Goal: Communication & Community: Answer question/provide support

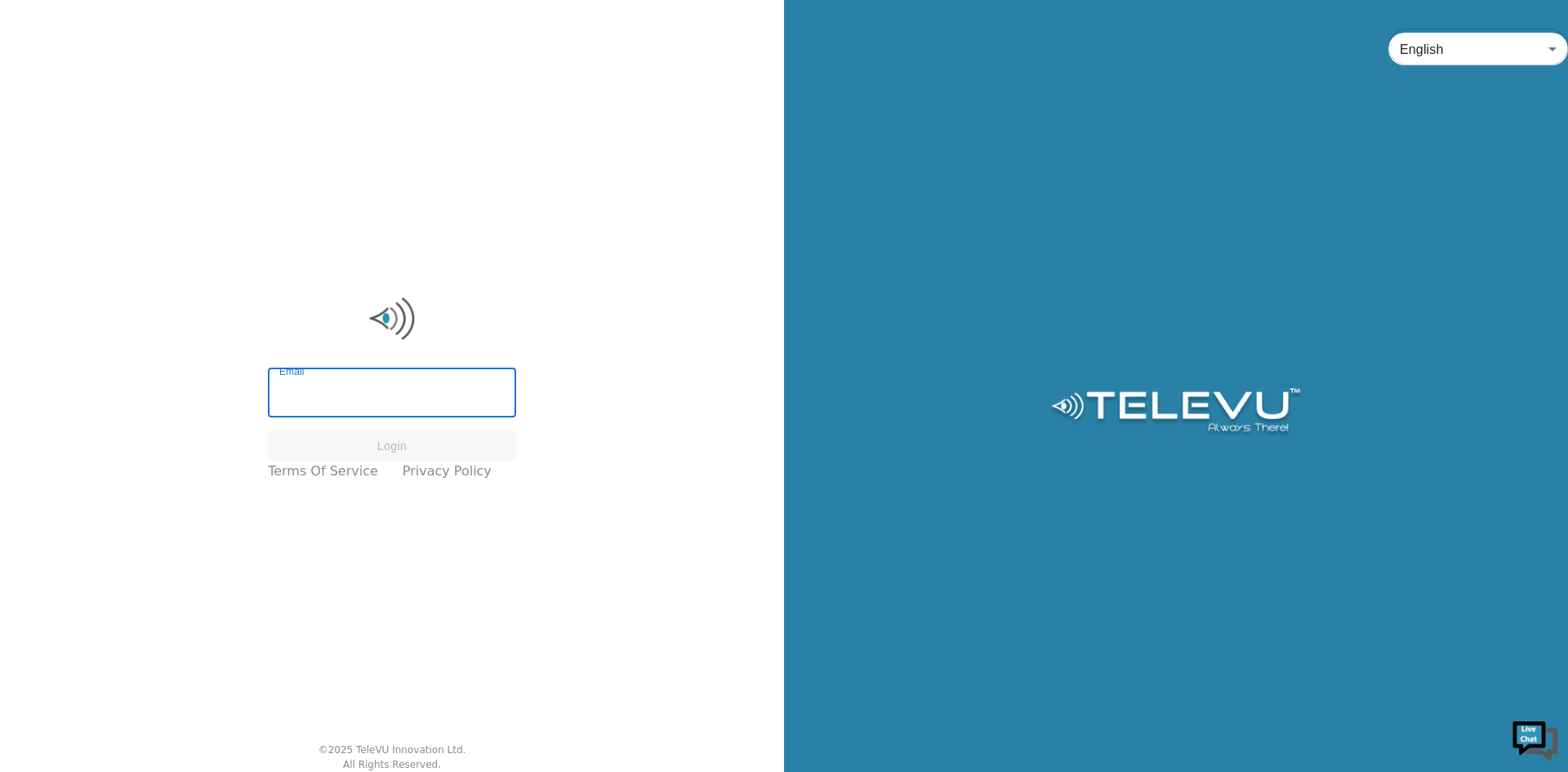
click at [347, 395] on input "Email" at bounding box center [391, 394] width 248 height 46
type input "[PERSON_NAME][EMAIL_ADDRESS][PERSON_NAME][DOMAIN_NAME]"
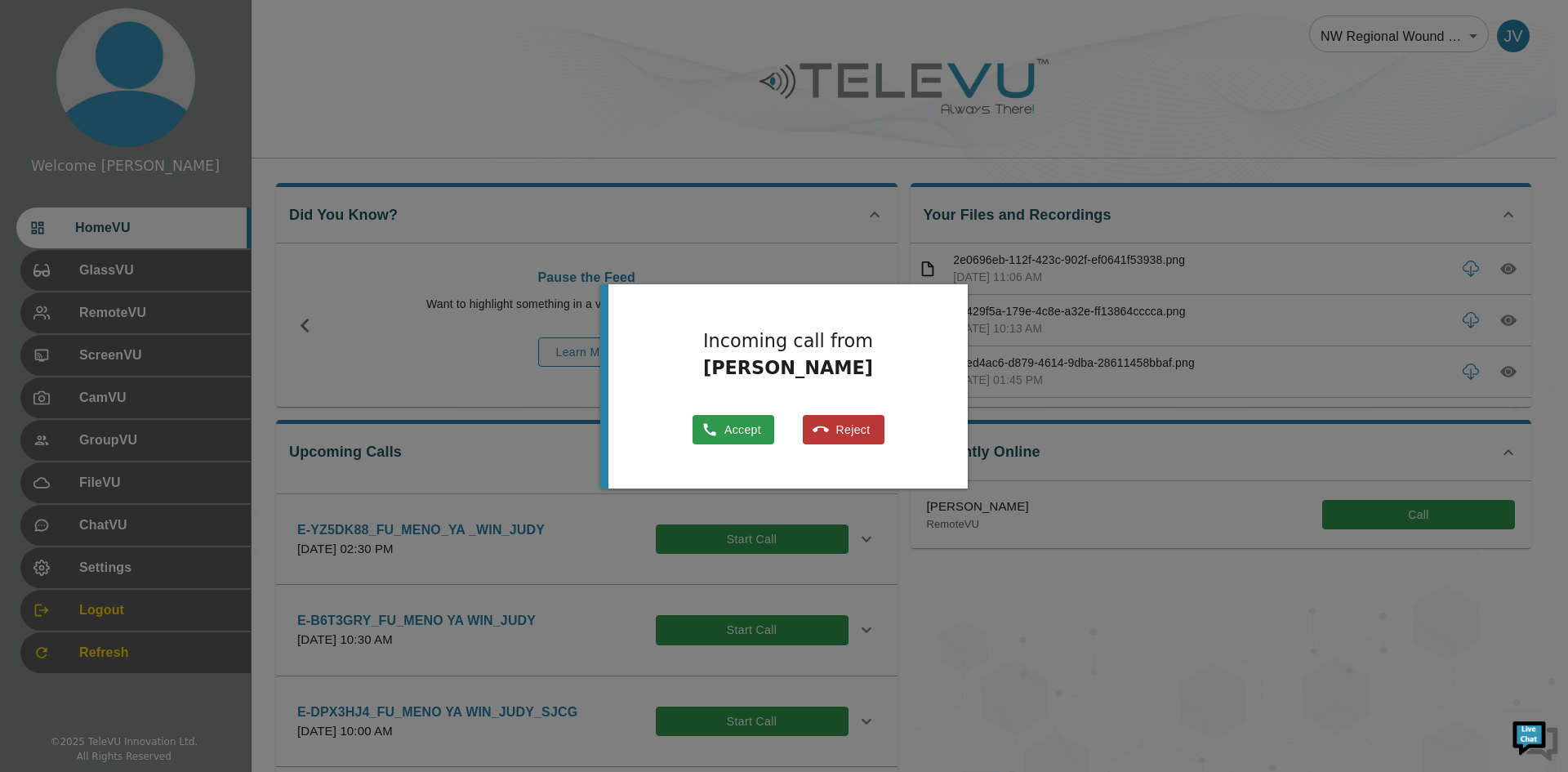
click at [715, 423] on button "Accept" at bounding box center [732, 430] width 81 height 30
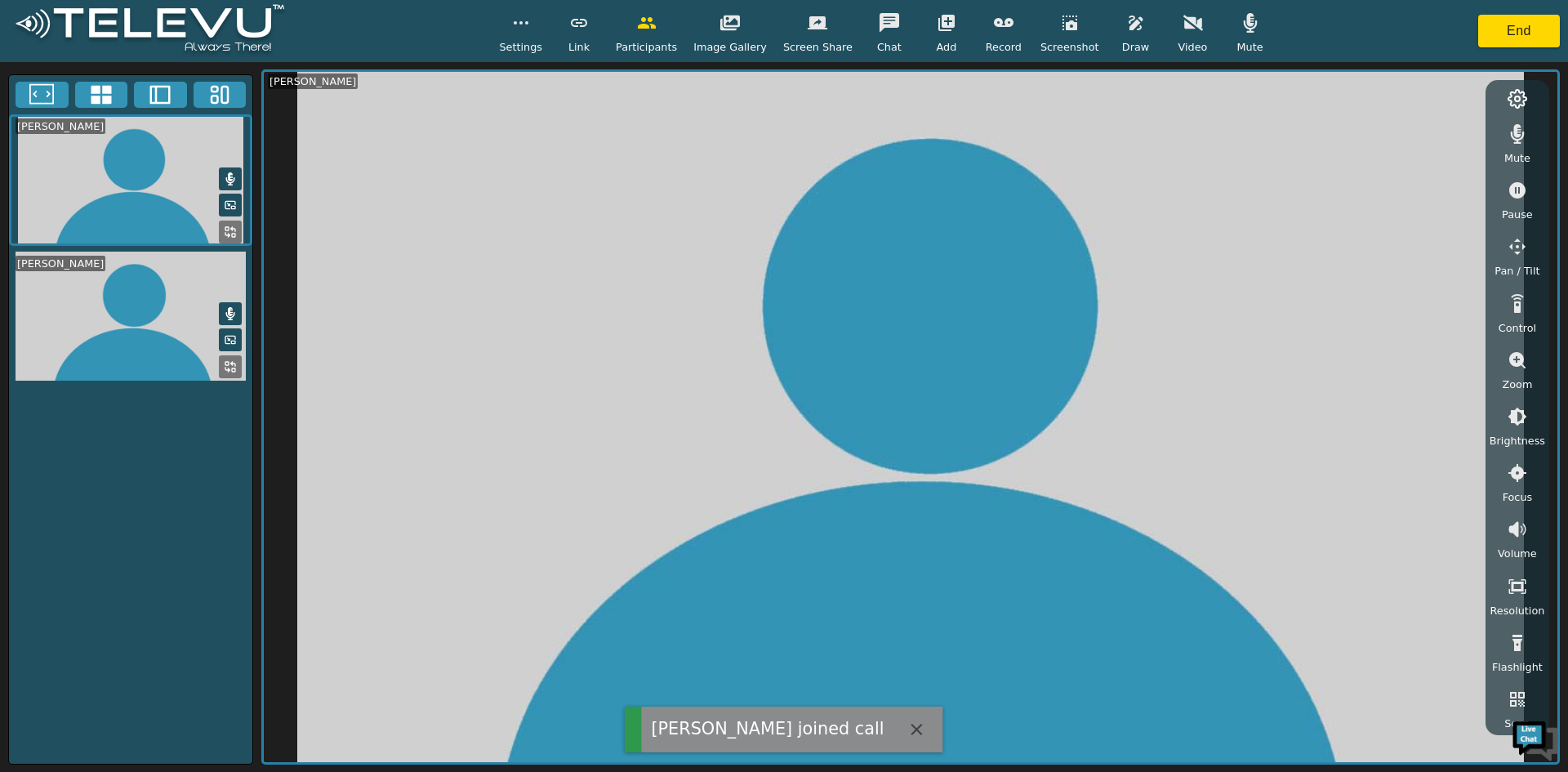
drag, startPoint x: 1232, startPoint y: 26, endPoint x: 1230, endPoint y: 63, distance: 37.1
click at [1243, 26] on icon "button" at bounding box center [1249, 22] width 14 height 19
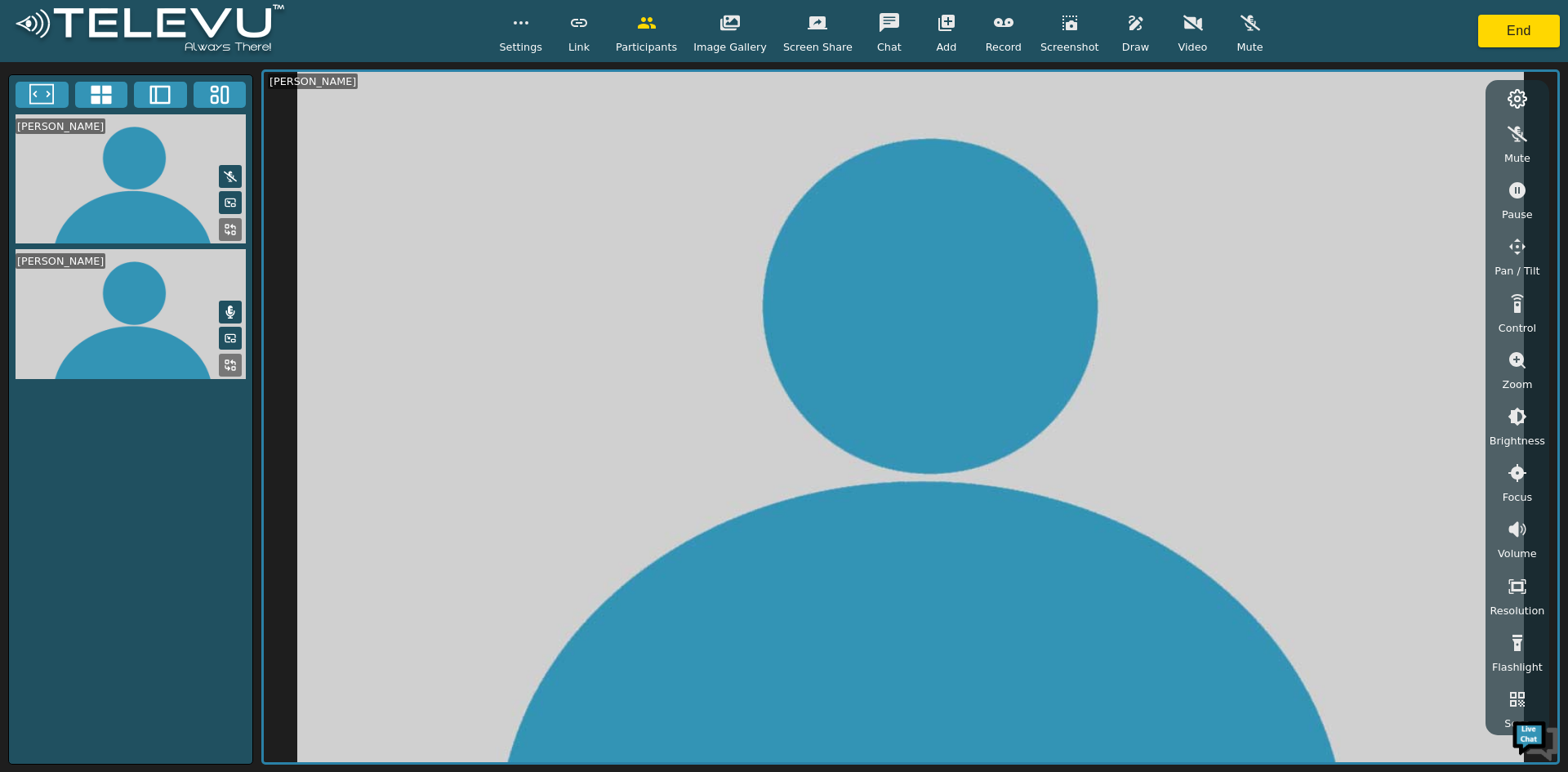
click at [55, 310] on video at bounding box center [131, 314] width 243 height 130
click at [226, 359] on icon at bounding box center [230, 365] width 13 height 13
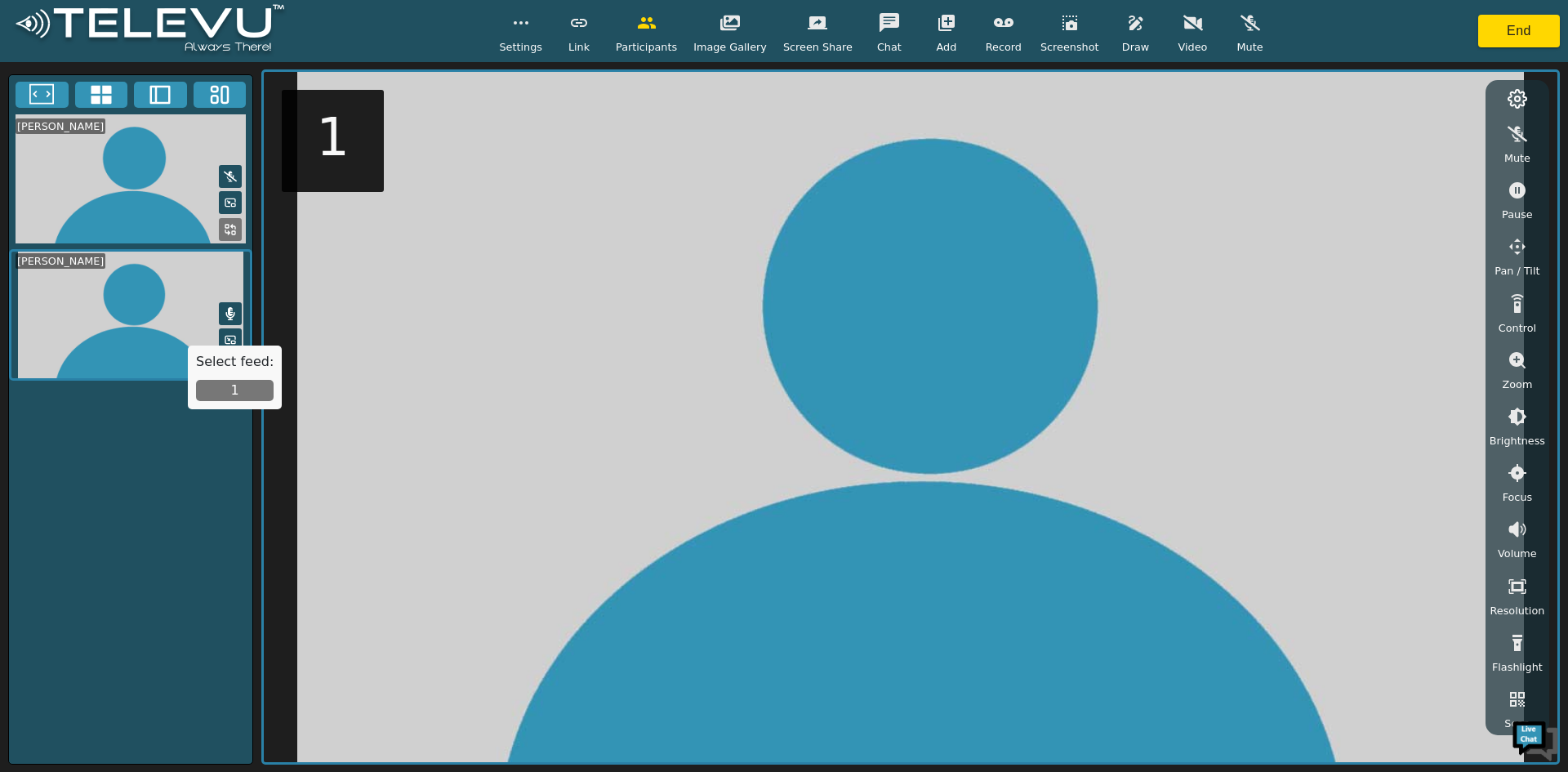
click at [228, 392] on button "1" at bounding box center [234, 390] width 78 height 21
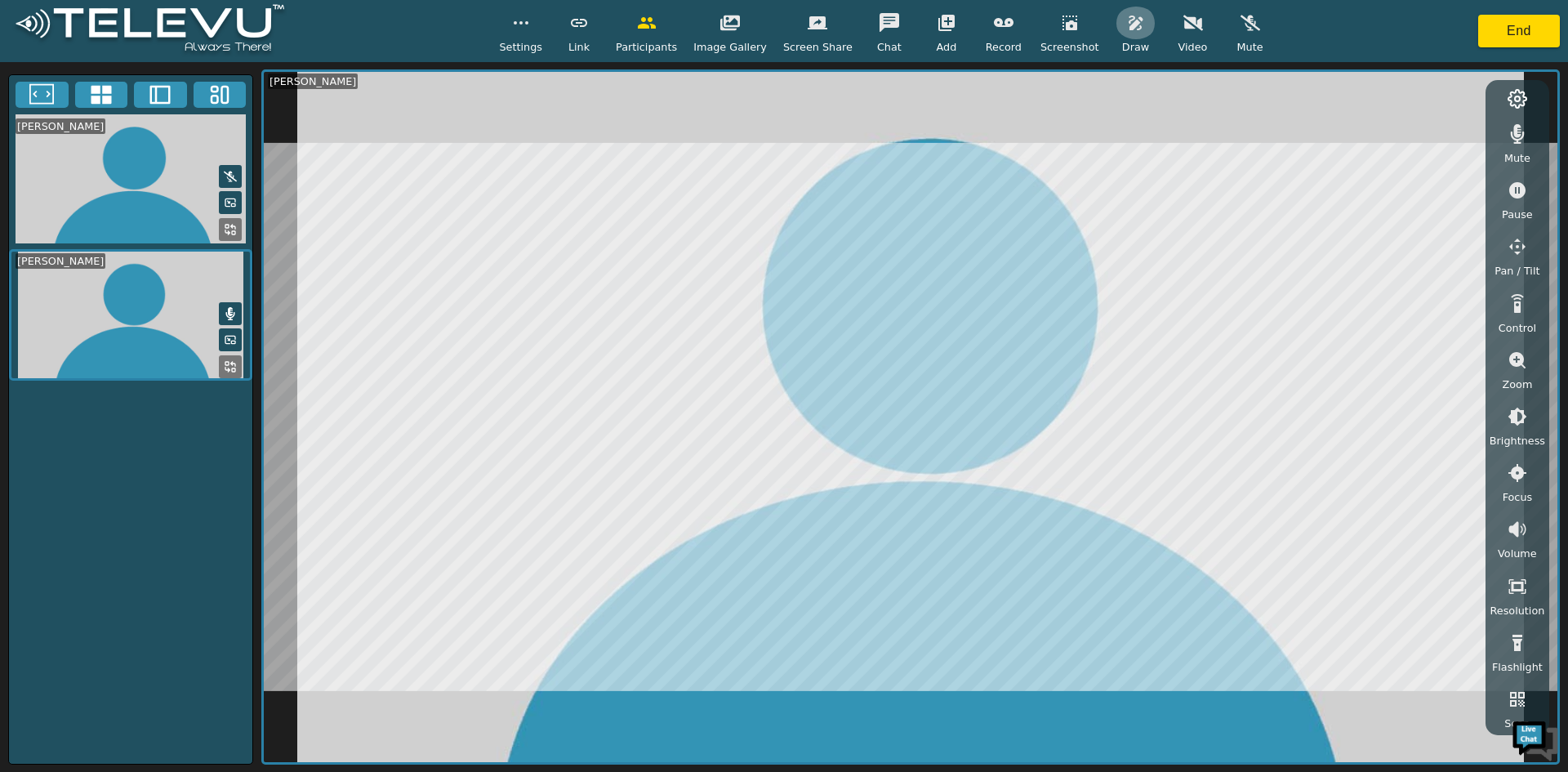
click at [1128, 27] on icon "button" at bounding box center [1135, 23] width 14 height 15
click at [1128, 17] on icon "button" at bounding box center [1135, 23] width 14 height 15
click at [1518, 362] on icon "button" at bounding box center [1517, 360] width 16 height 16
click at [1517, 416] on icon "button" at bounding box center [1516, 416] width 19 height 19
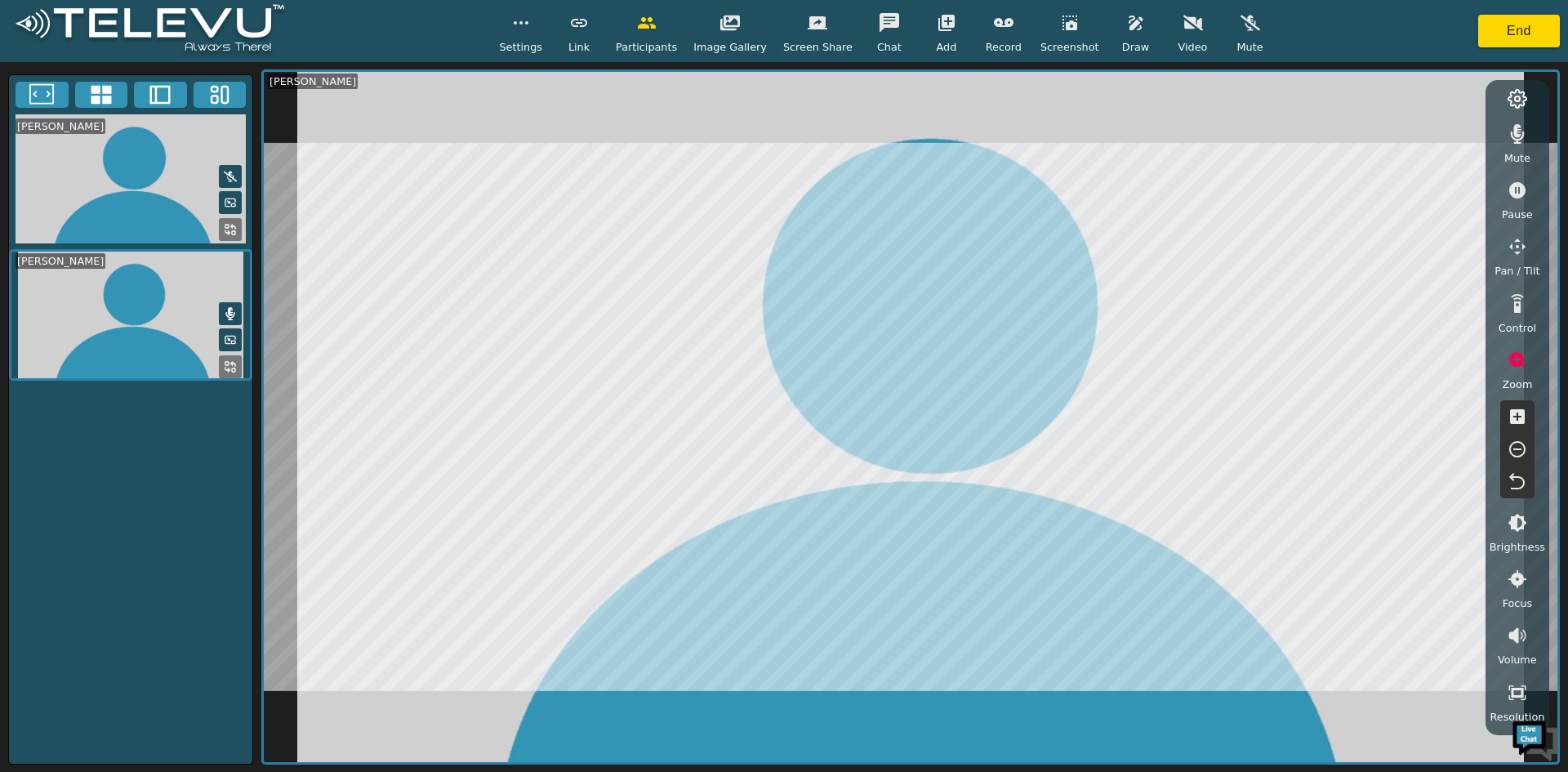
click at [1517, 416] on icon "button" at bounding box center [1516, 416] width 19 height 19
click at [1125, 21] on icon "button" at bounding box center [1135, 22] width 19 height 19
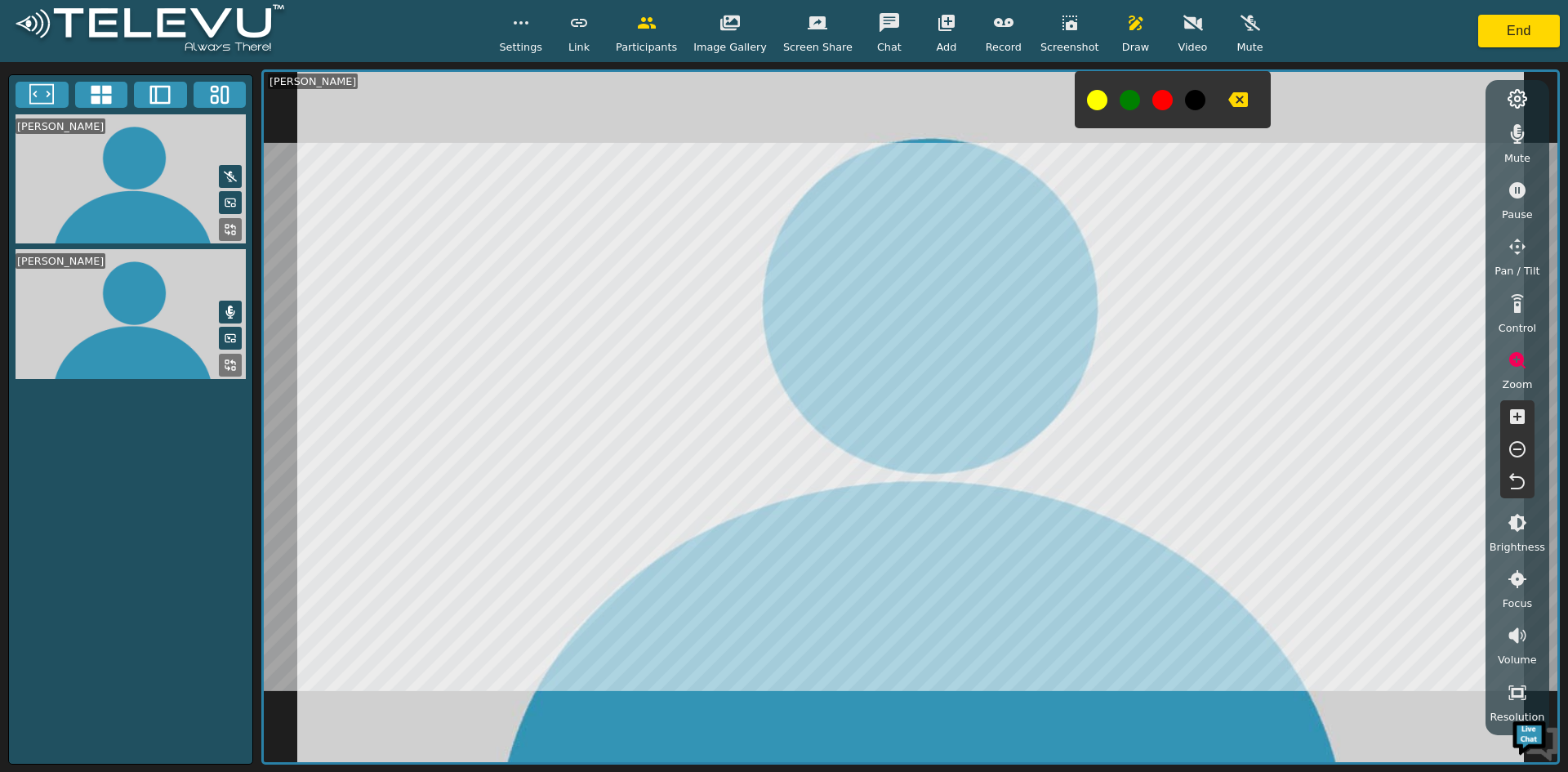
click at [1087, 100] on button at bounding box center [1097, 100] width 20 height 20
click at [1119, 100] on button at bounding box center [1129, 100] width 20 height 20
click at [1228, 102] on icon "button" at bounding box center [1237, 99] width 19 height 19
click at [1509, 417] on icon "button" at bounding box center [1516, 416] width 19 height 19
click at [1087, 91] on button at bounding box center [1097, 100] width 20 height 20
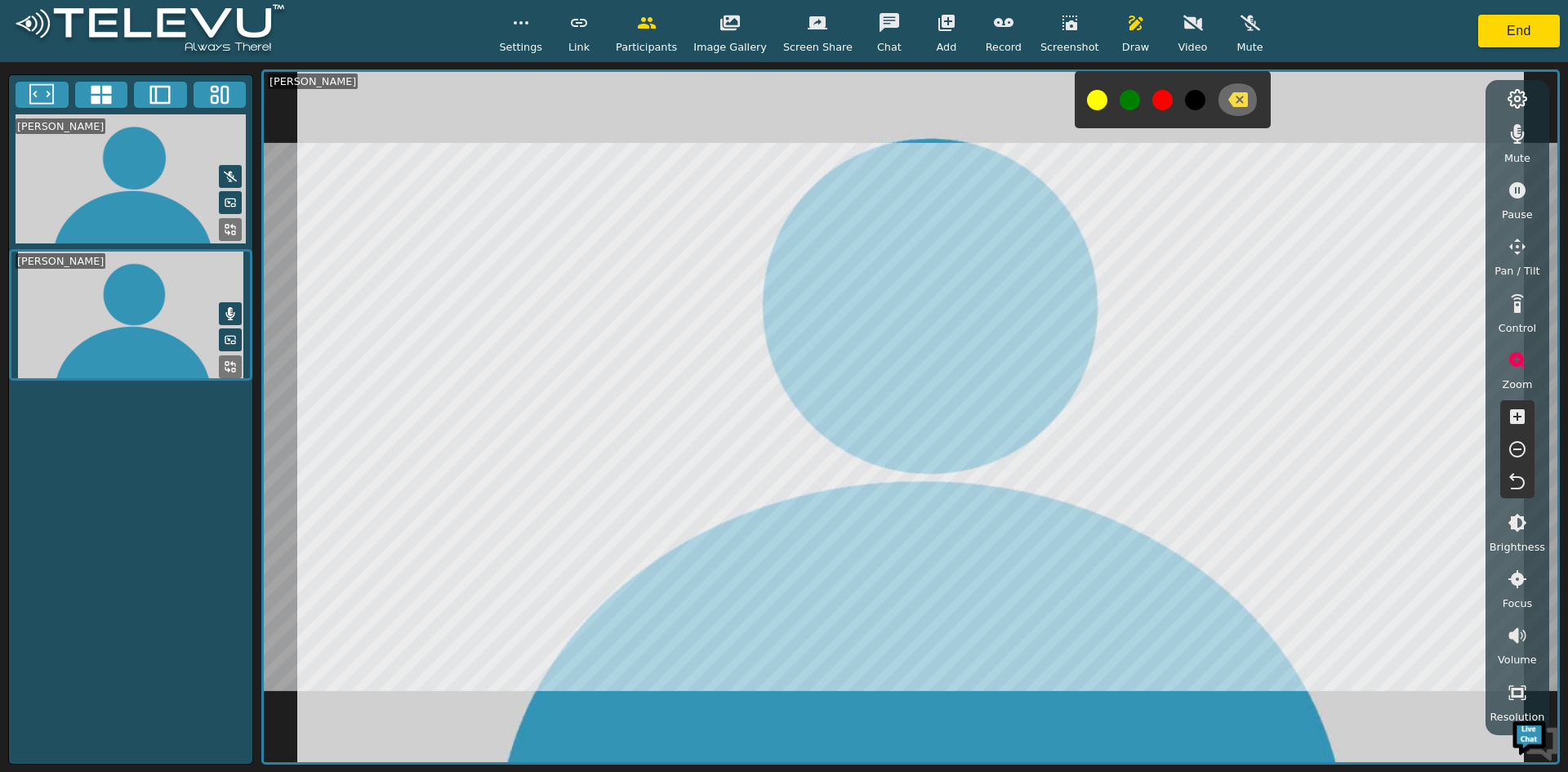
click at [1228, 101] on icon "button" at bounding box center [1237, 100] width 19 height 15
click at [1228, 97] on icon "button" at bounding box center [1237, 99] width 19 height 19
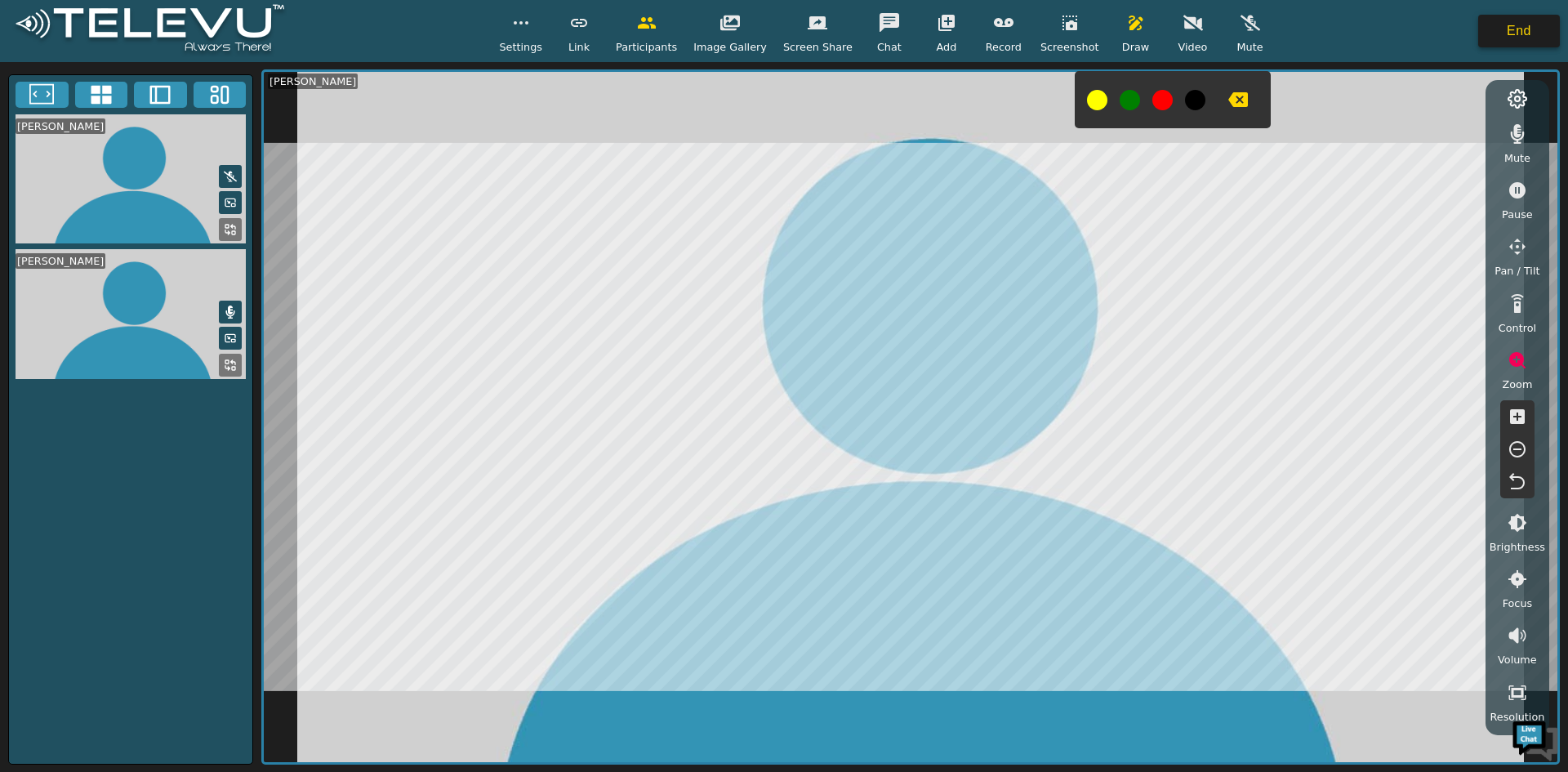
click at [1502, 27] on button "End" at bounding box center [1518, 31] width 81 height 33
